Goal: Use online tool/utility: Utilize a website feature to perform a specific function

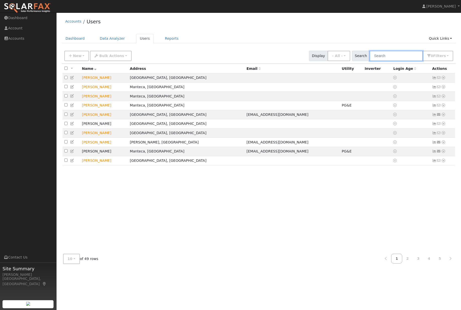
click at [405, 58] on input "text" at bounding box center [395, 56] width 53 height 10
type input "vic"
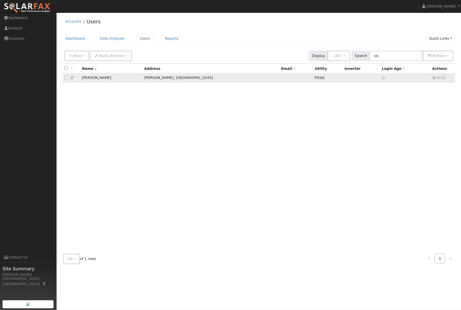
click at [445, 79] on icon at bounding box center [443, 78] width 5 height 4
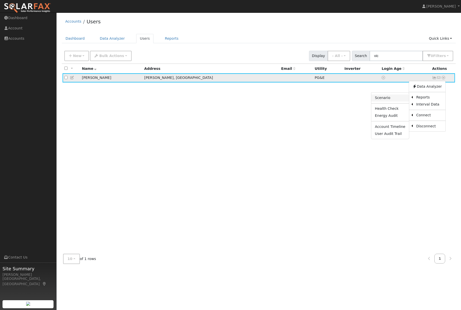
click at [381, 101] on link "Scenario" at bounding box center [389, 97] width 37 height 7
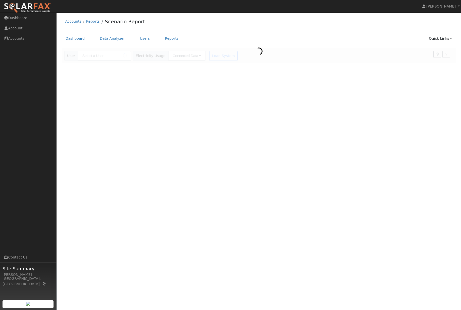
type input "[PERSON_NAME]"
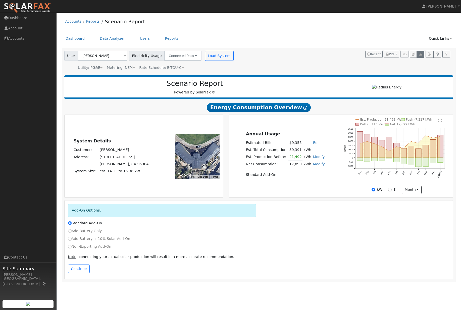
click at [421, 56] on button "button" at bounding box center [420, 54] width 8 height 7
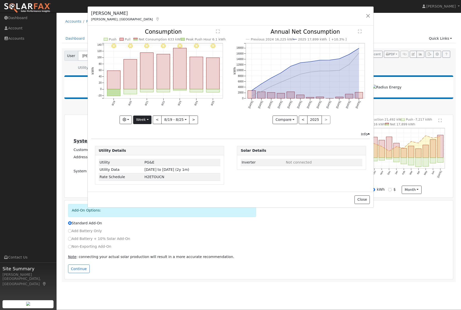
click at [146, 123] on button "Week" at bounding box center [142, 119] width 18 height 9
click at [144, 154] on link "Year" at bounding box center [150, 151] width 35 height 7
type input "2024-08-01"
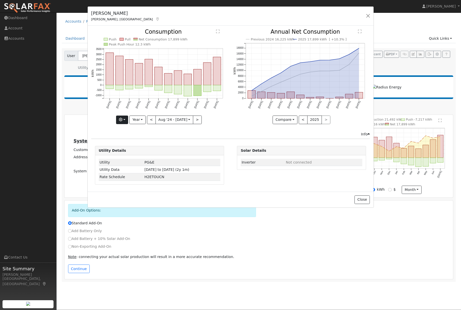
click at [124, 124] on button "button" at bounding box center [122, 119] width 12 height 9
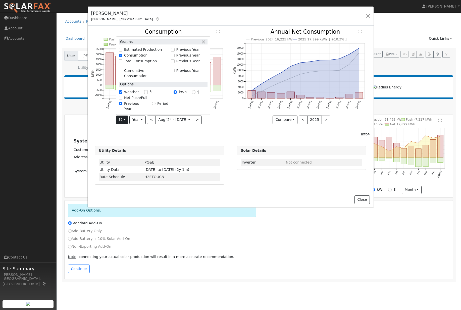
click at [174, 54] on input "Previous Year" at bounding box center [173, 56] width 4 height 4
checkbox input "true"
click at [238, 124] on div "Compare Compare Previous Current Year < 2025 >" at bounding box center [301, 119] width 137 height 9
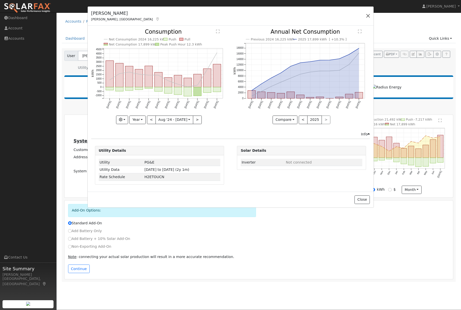
click at [367, 15] on button "button" at bounding box center [367, 15] width 7 height 7
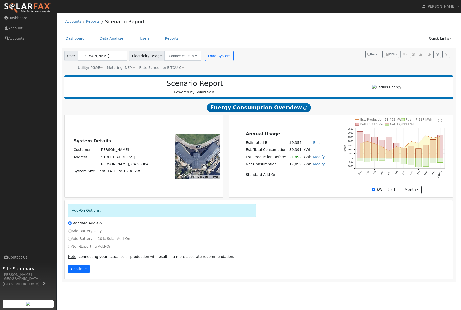
click at [78, 273] on button "Continue" at bounding box center [79, 268] width 22 height 9
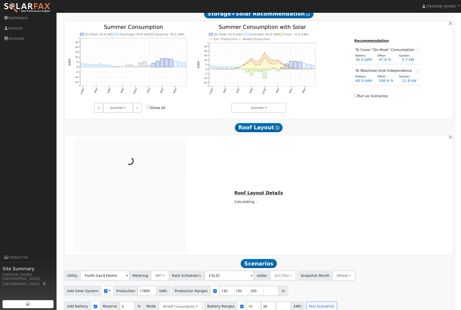
scroll to position [250, 0]
